Goal: Transaction & Acquisition: Purchase product/service

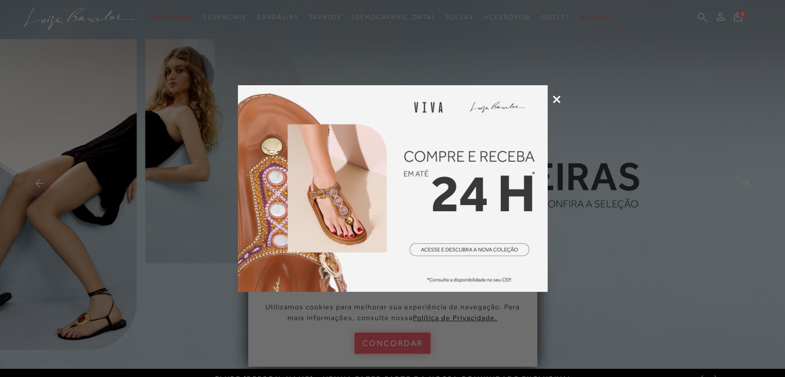
click at [557, 99] on icon at bounding box center [557, 100] width 8 height 8
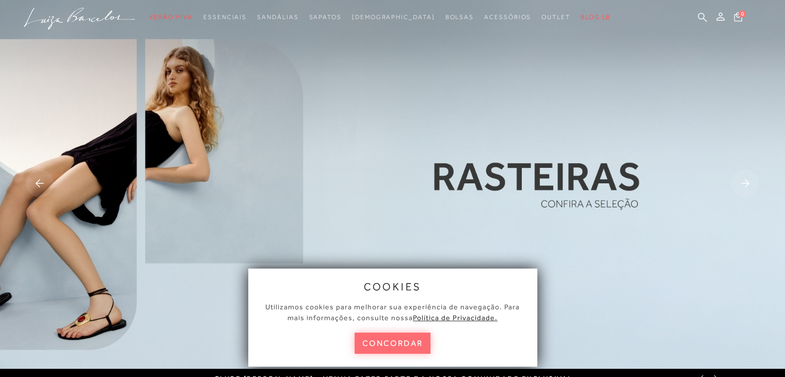
click at [407, 352] on button "concordar" at bounding box center [393, 342] width 76 height 21
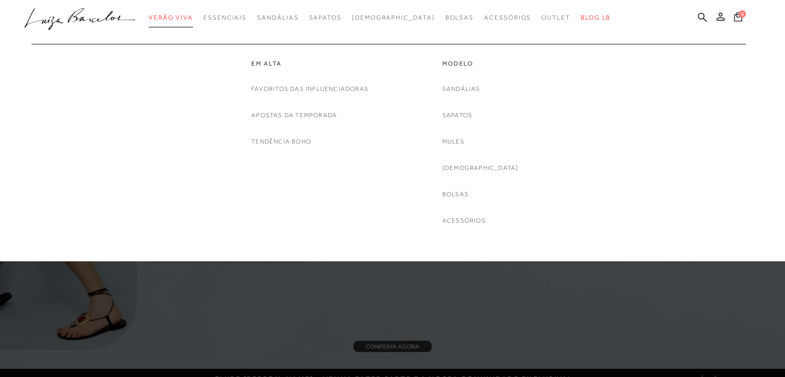
click at [181, 19] on span "Verão Viva" at bounding box center [171, 17] width 44 height 7
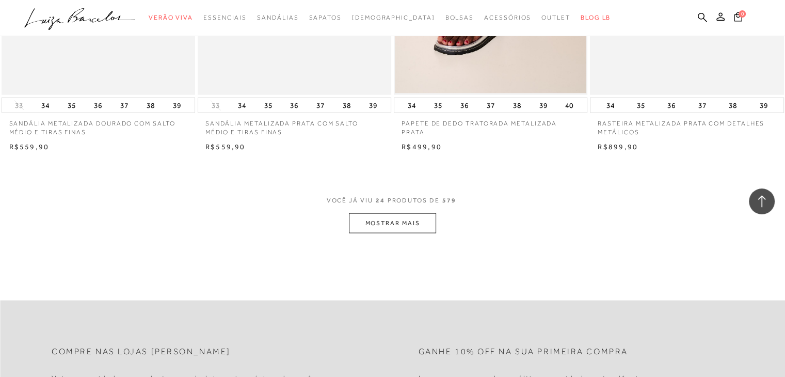
scroll to position [2220, 0]
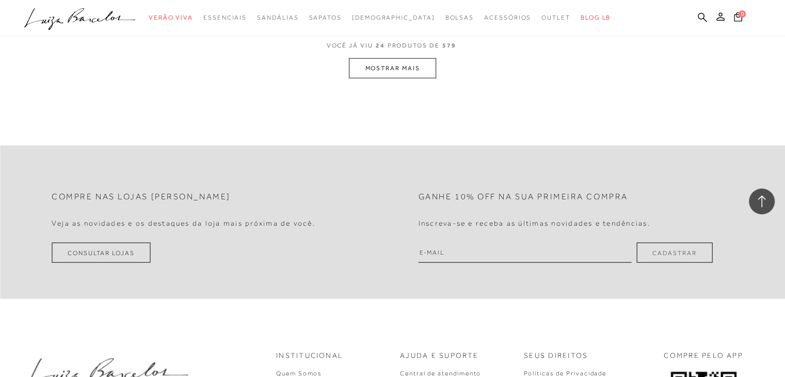
click at [708, 16] on ul ".a{fill-rule:evenodd;} Verão Viva Em alta Favoritos das Influenciadoras Apostas…" at bounding box center [384, 17] width 721 height 19
click at [705, 15] on icon at bounding box center [702, 17] width 9 height 10
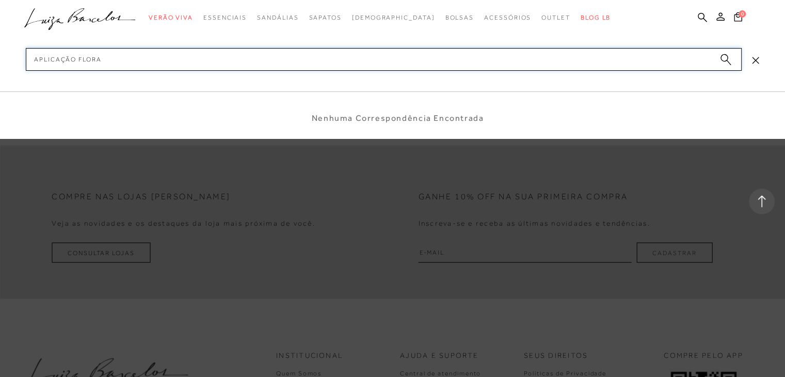
type input "aplicação floral"
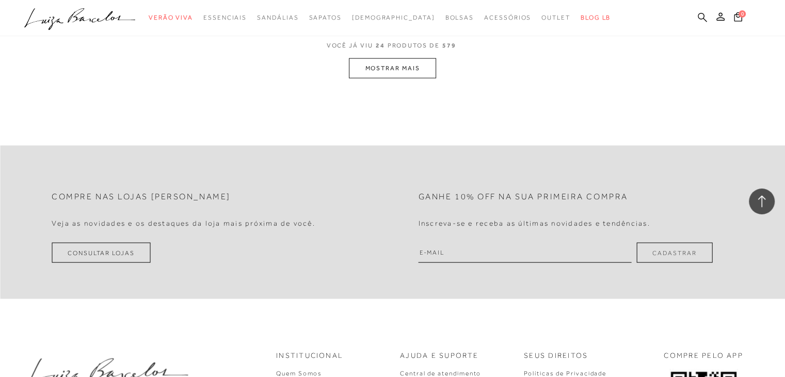
click at [703, 15] on icon at bounding box center [702, 17] width 9 height 10
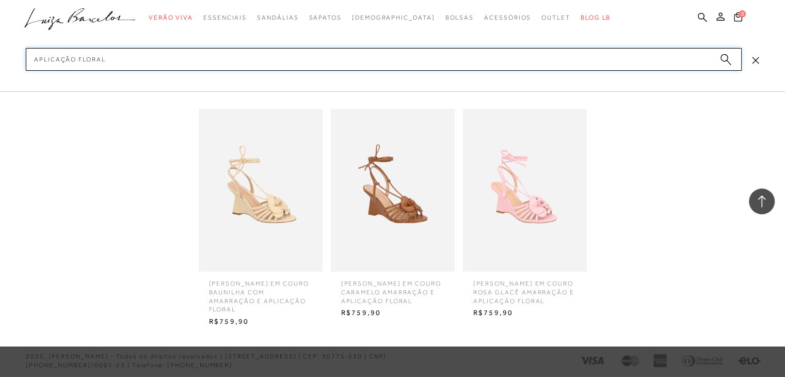
scroll to position [2373, 0]
type input "aplicação floral"
click at [766, 203] on icon at bounding box center [761, 201] width 13 height 13
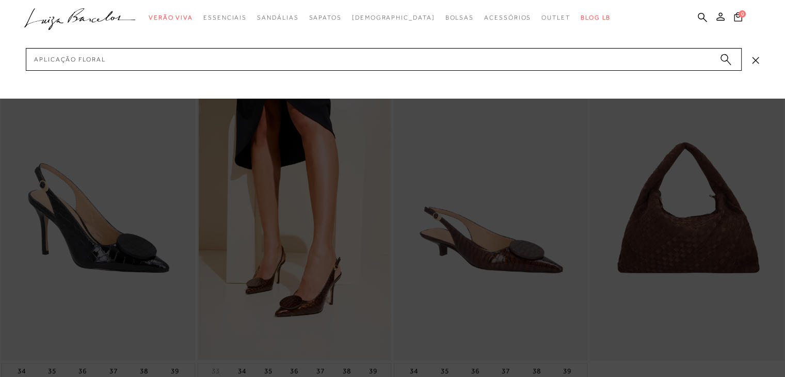
scroll to position [0, 0]
